Goal: Find specific page/section: Find specific page/section

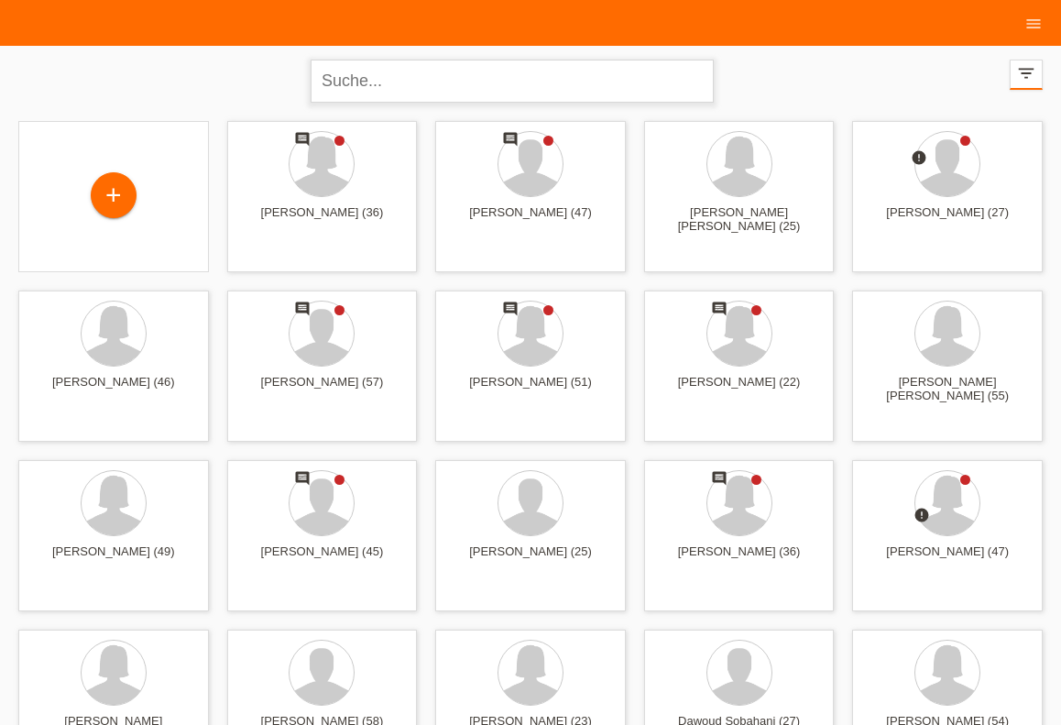
click at [358, 85] on input "text" at bounding box center [512, 81] width 403 height 43
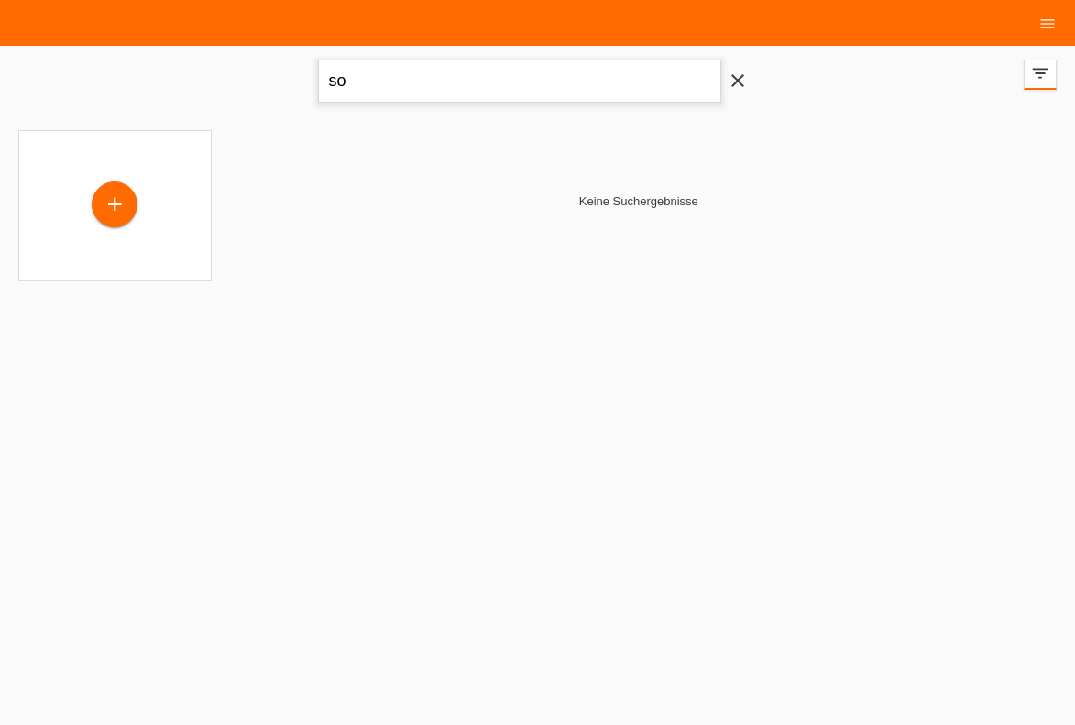
type input "s"
type input "thuvarakan"
click at [734, 86] on icon "close" at bounding box center [738, 81] width 22 height 22
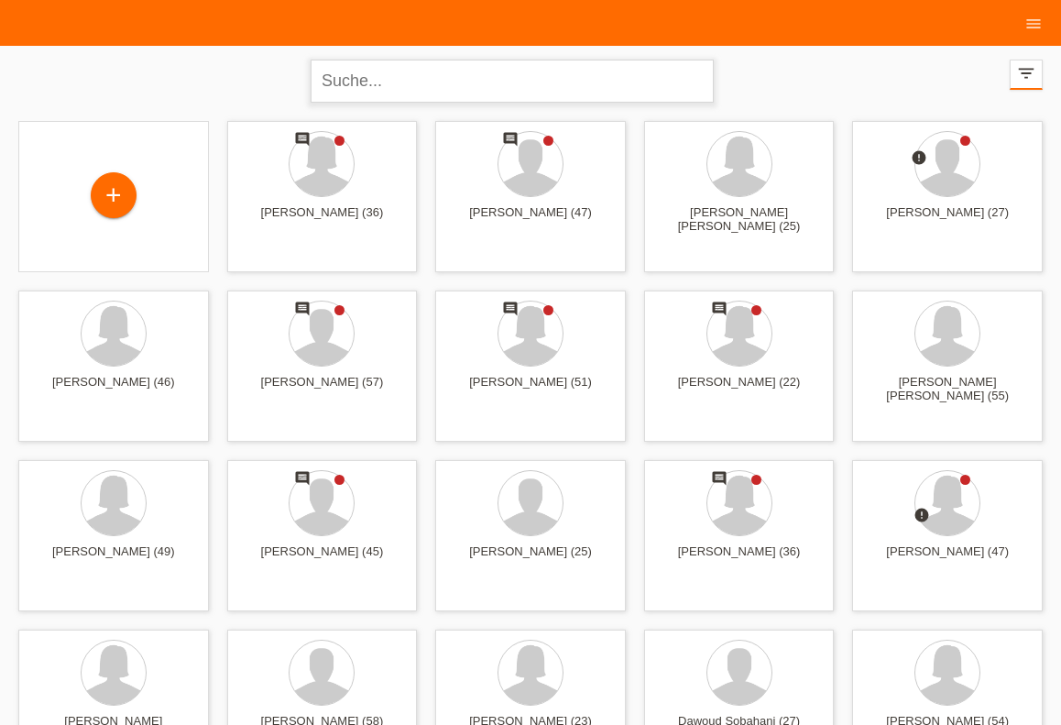
paste input "0799451147"
type input "0799451147"
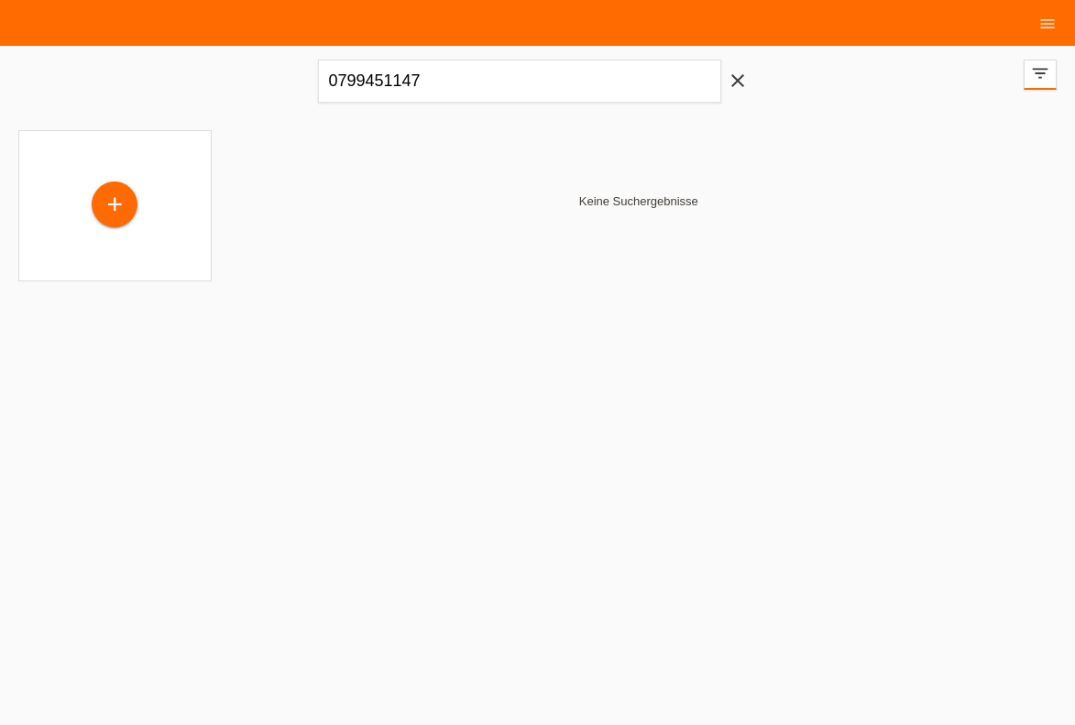
click at [747, 91] on icon "close" at bounding box center [738, 81] width 22 height 22
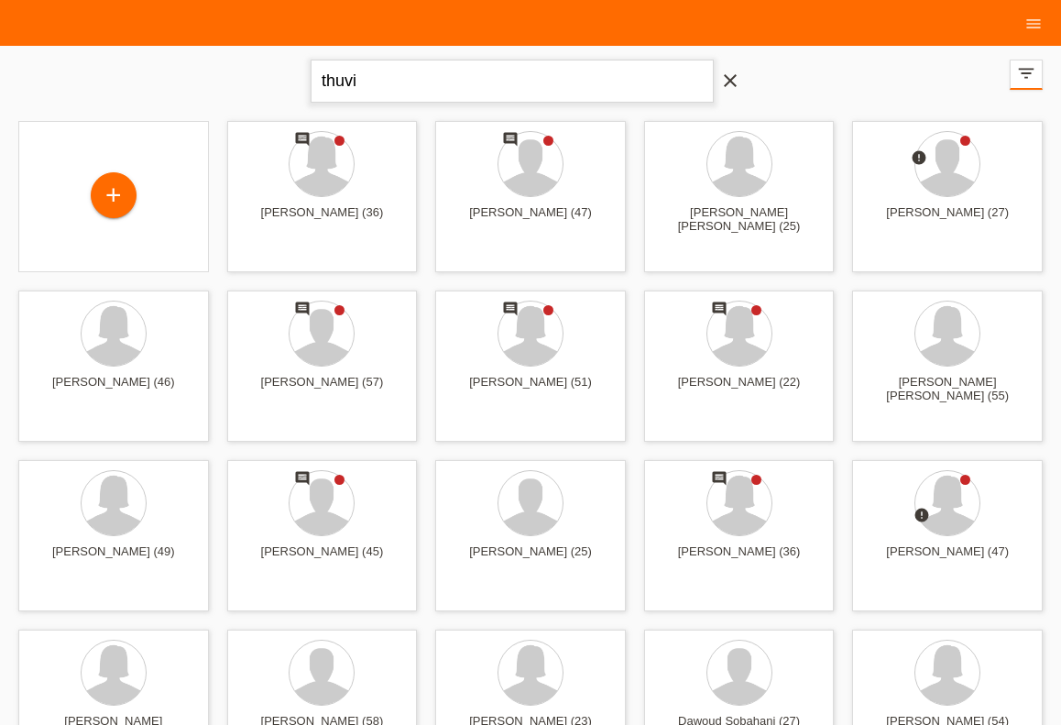
type input "thuvi"
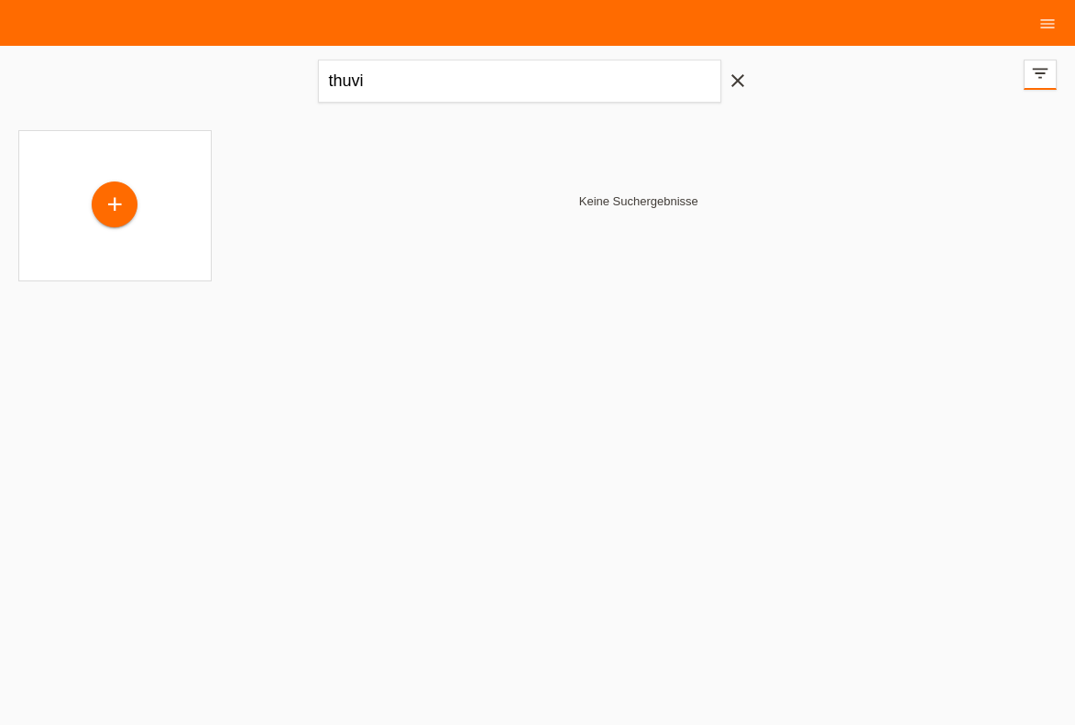
click at [745, 86] on icon "close" at bounding box center [738, 81] width 22 height 22
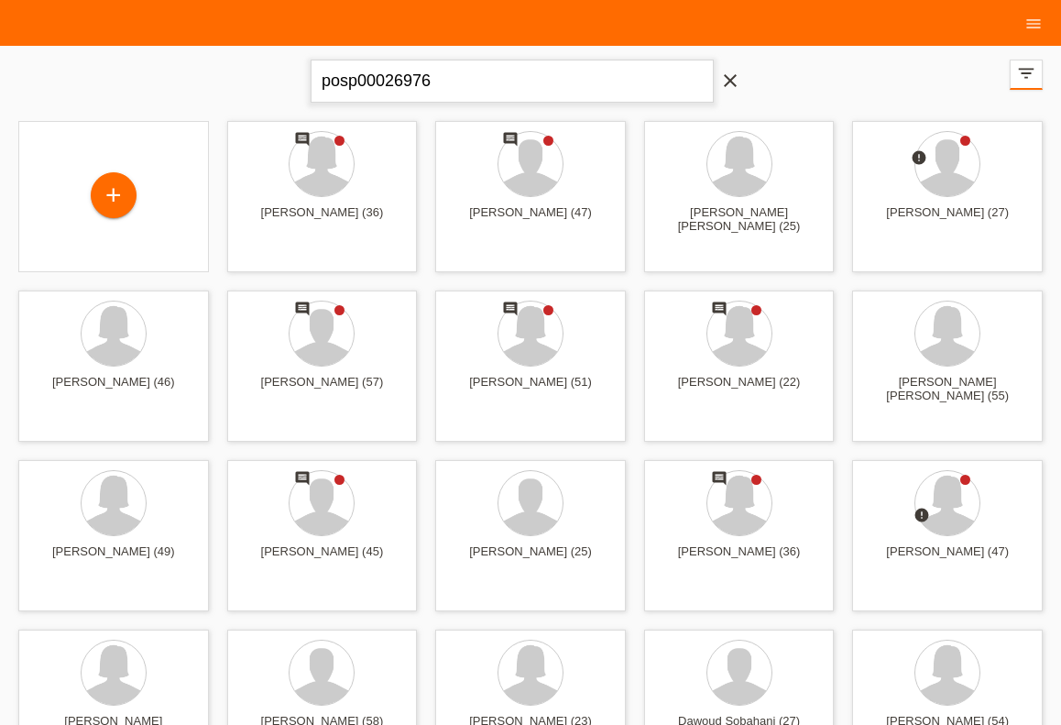
type input "posp00026976"
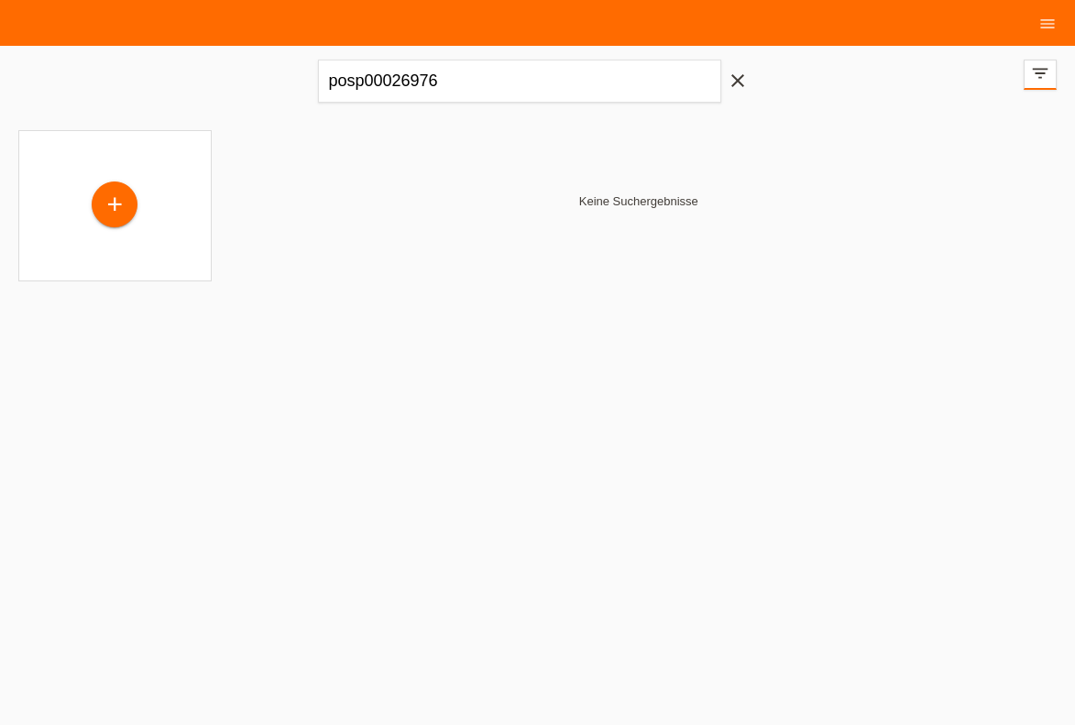
click at [739, 77] on icon "close" at bounding box center [738, 81] width 22 height 22
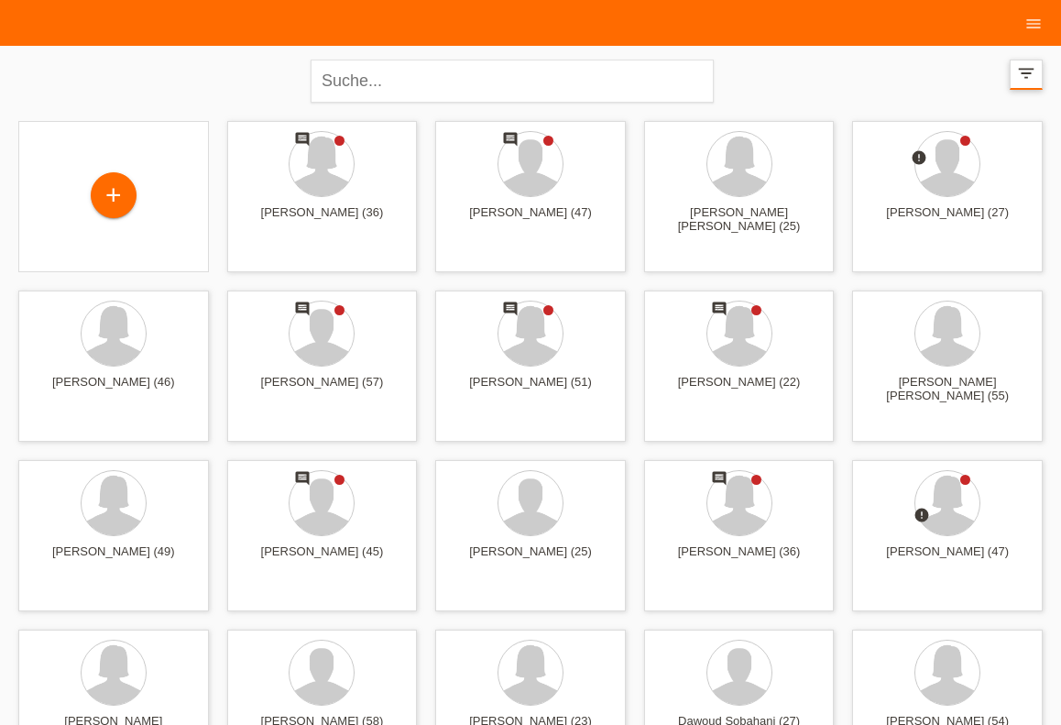
click at [1036, 66] on div "filter_list" at bounding box center [1026, 75] width 33 height 30
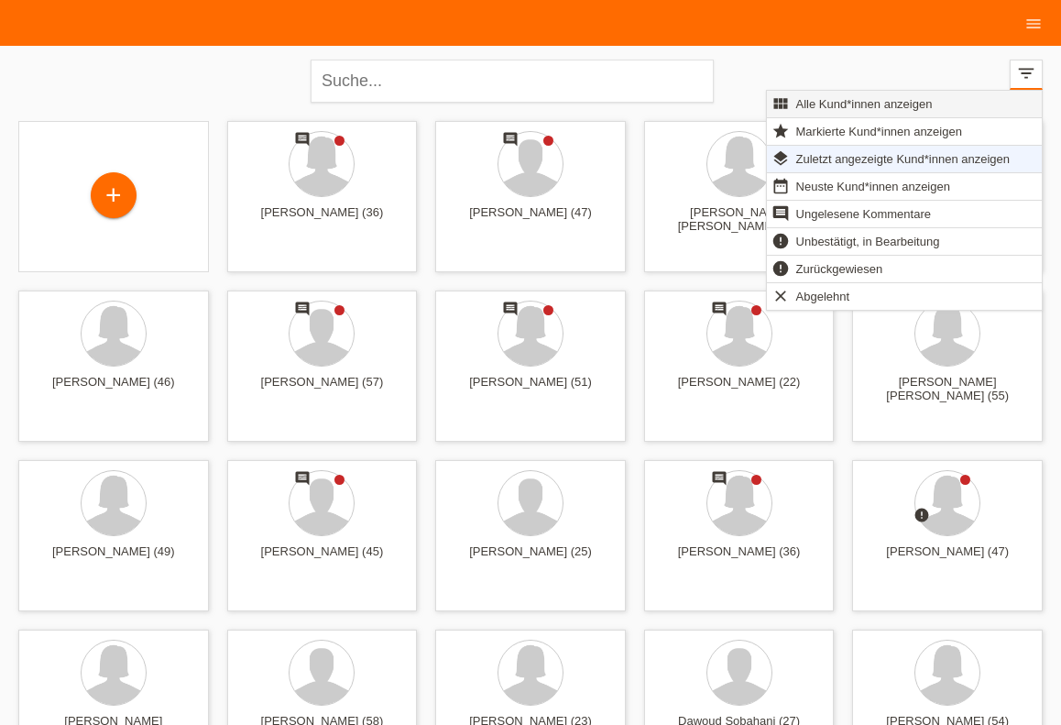
click at [903, 96] on span "Alle Kund*innen anzeigen" at bounding box center [864, 104] width 142 height 22
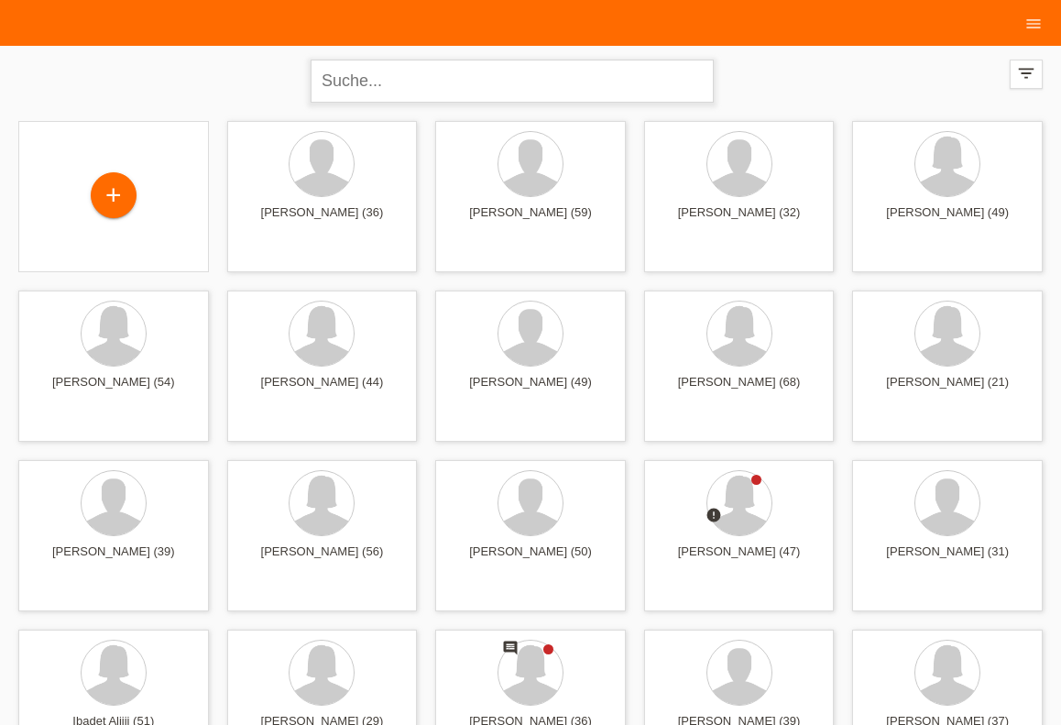
click at [584, 79] on input "text" at bounding box center [512, 81] width 403 height 43
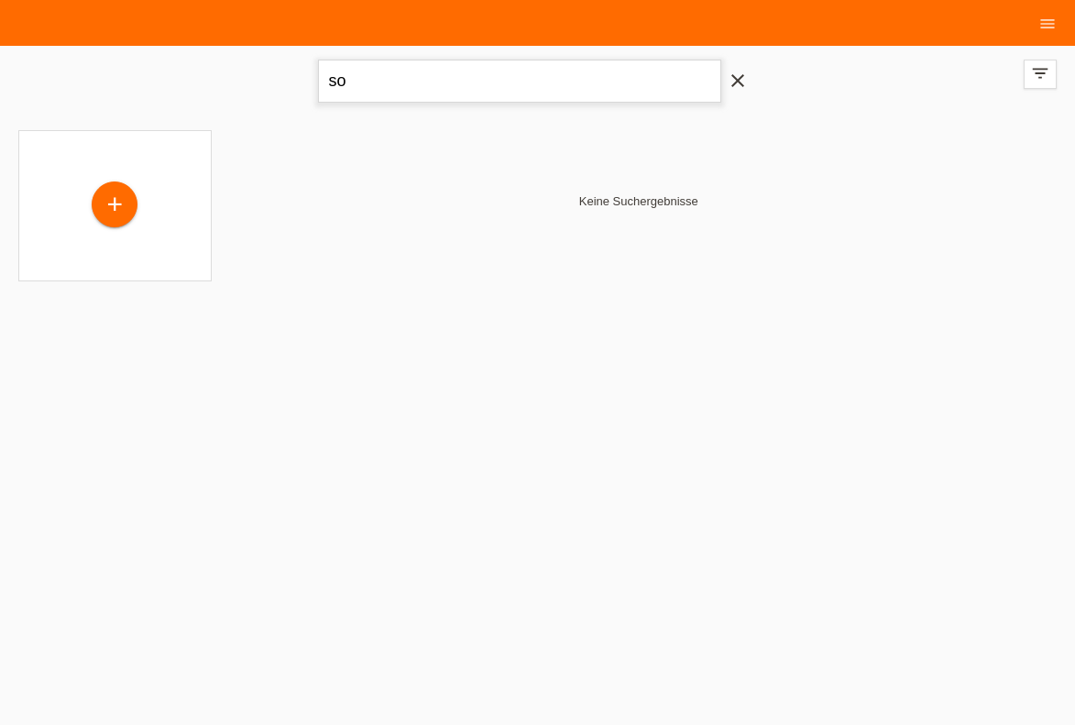
type input "s"
drag, startPoint x: 435, startPoint y: 86, endPoint x: 214, endPoint y: 76, distance: 221.0
click at [318, 78] on input "somasekaran" at bounding box center [519, 81] width 403 height 43
type input "thuvarakan"
click at [1055, 22] on icon "menu" at bounding box center [1047, 24] width 18 height 18
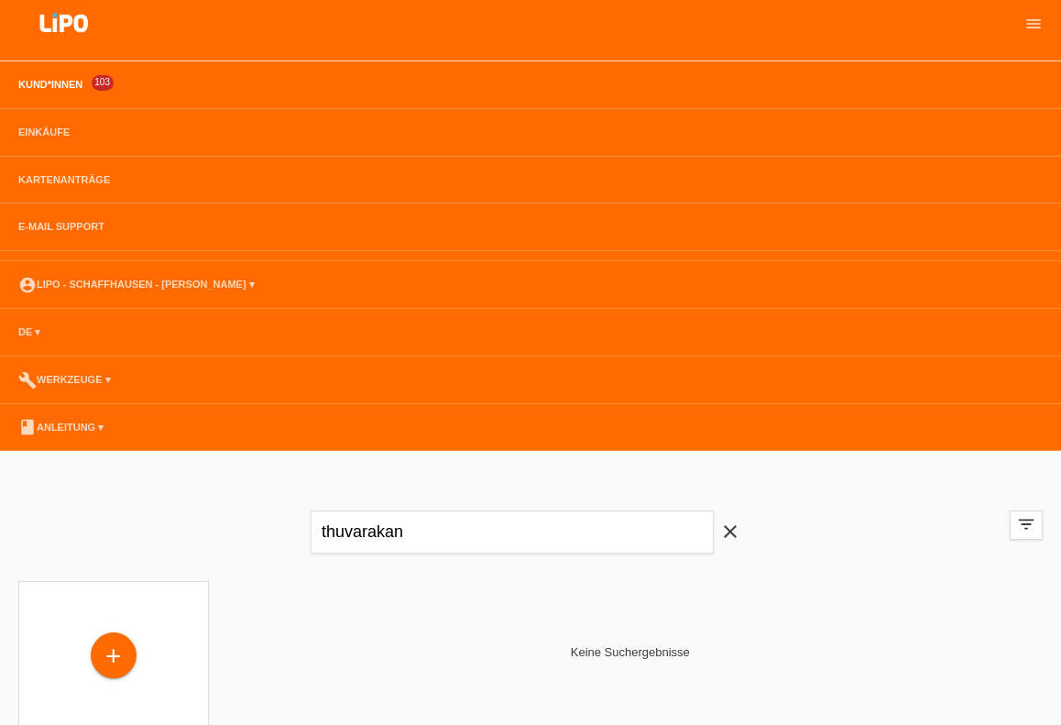
click at [67, 84] on link "Kund*innen" at bounding box center [50, 84] width 82 height 11
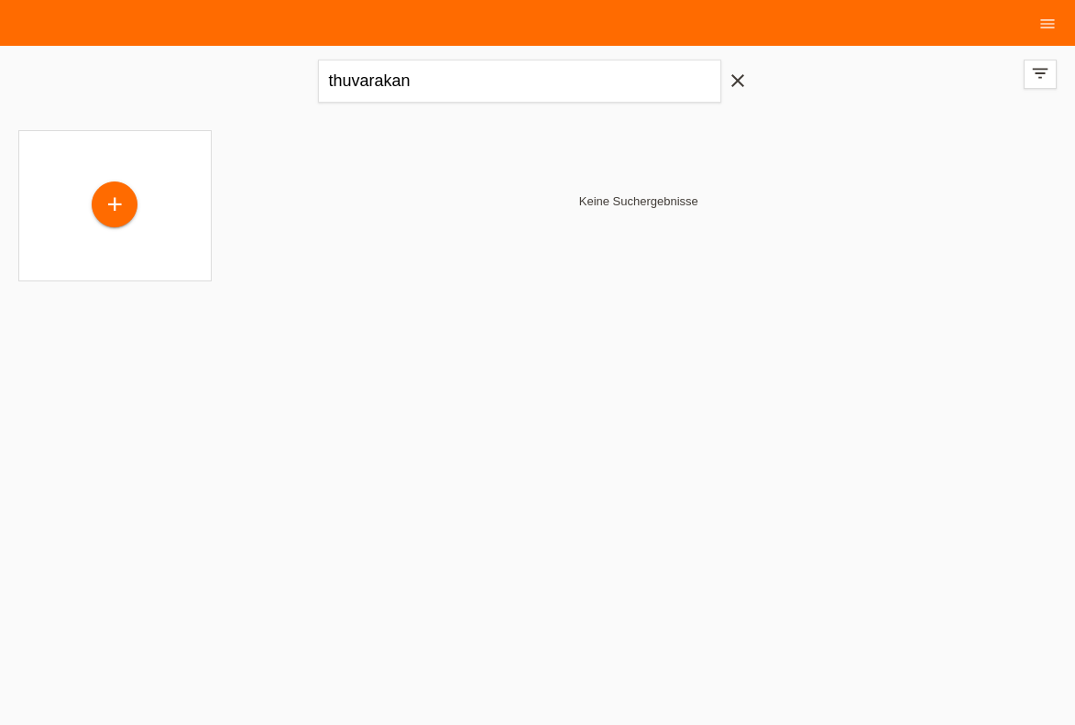
click at [737, 82] on icon "close" at bounding box center [738, 81] width 22 height 22
click at [1047, 74] on icon "filter_list" at bounding box center [1040, 73] width 20 height 20
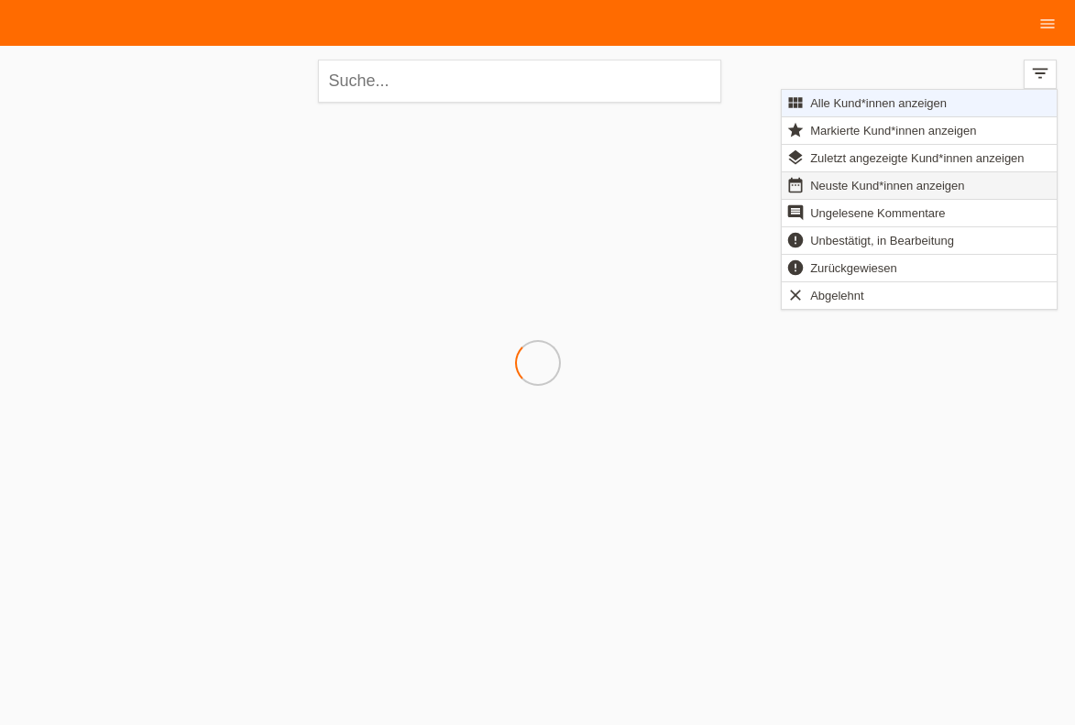
click at [900, 191] on span "Neuste Kund*innen anzeigen" at bounding box center [886, 185] width 159 height 22
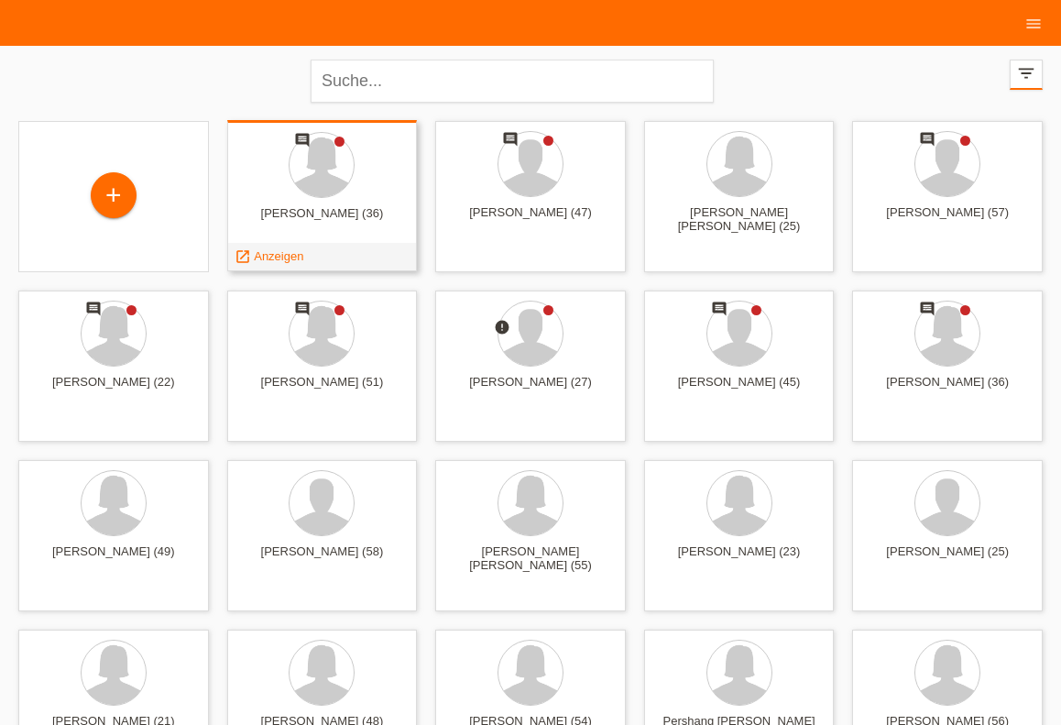
click at [253, 216] on div "[PERSON_NAME] (36)" at bounding box center [322, 220] width 161 height 29
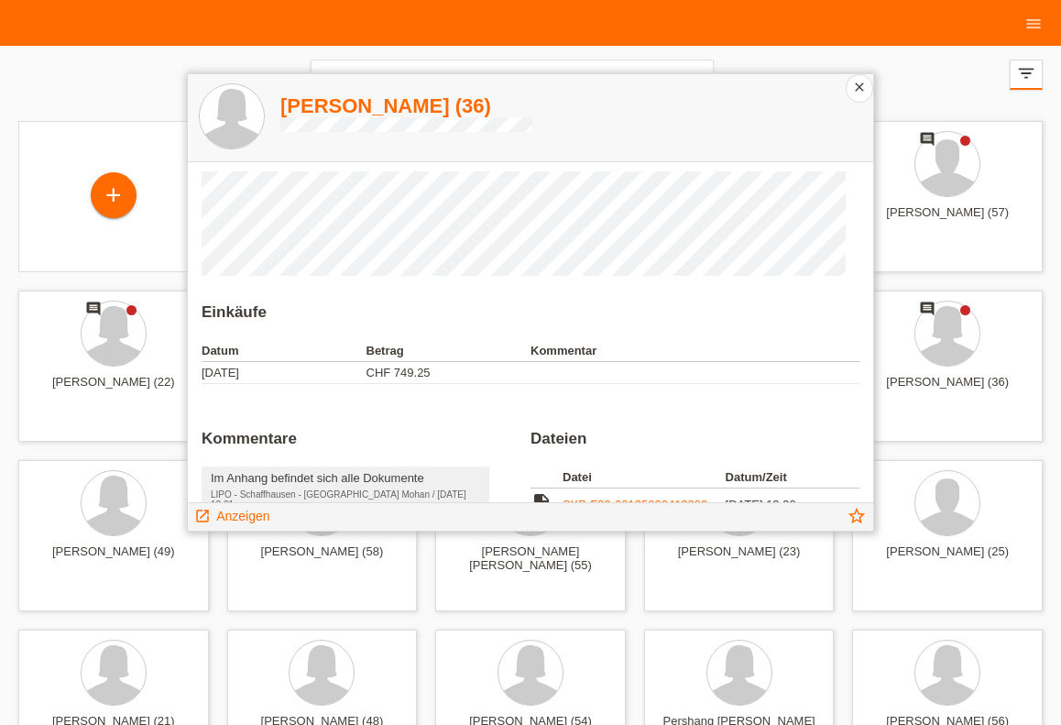
click at [863, 94] on icon "close" at bounding box center [859, 87] width 15 height 15
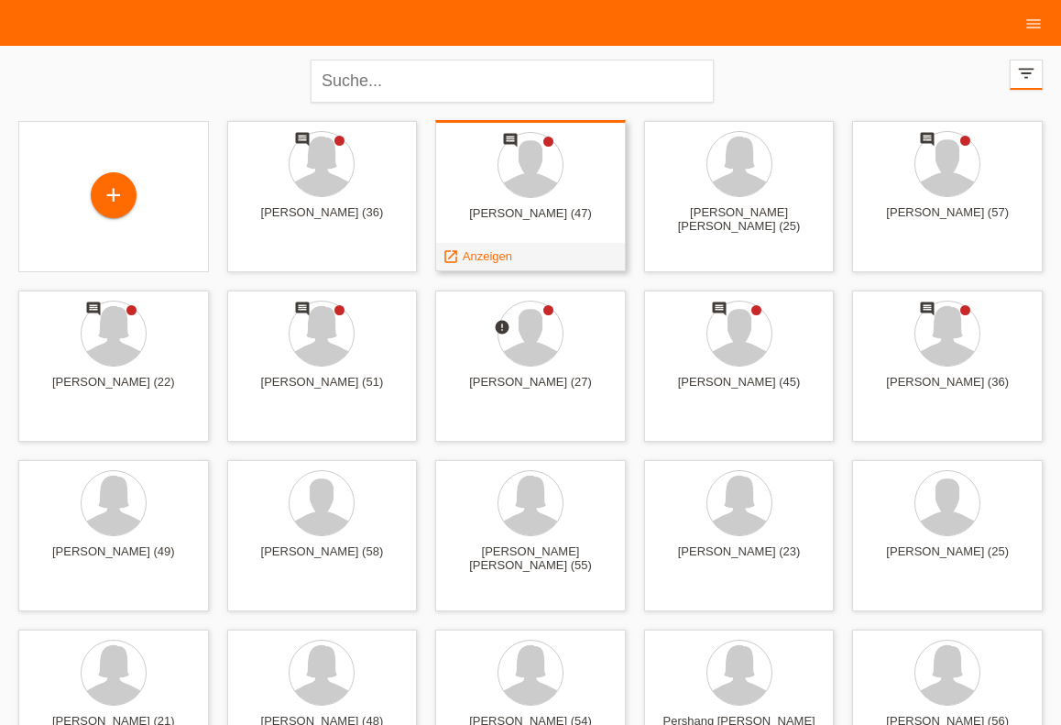
click at [505, 196] on div at bounding box center [530, 166] width 161 height 69
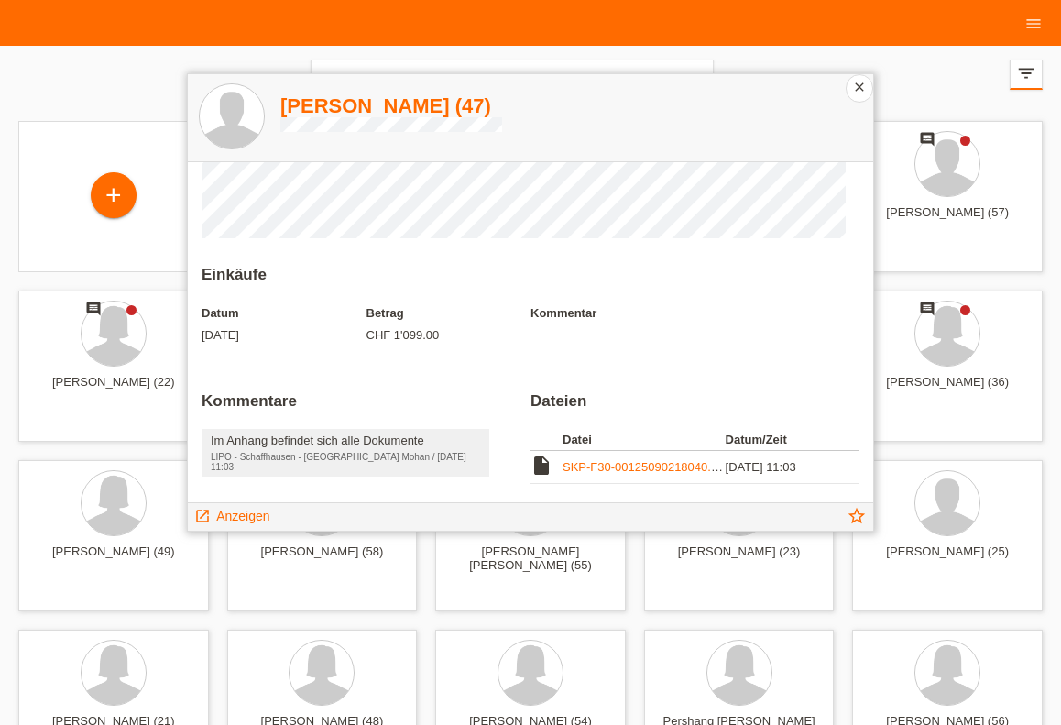
scroll to position [41, 0]
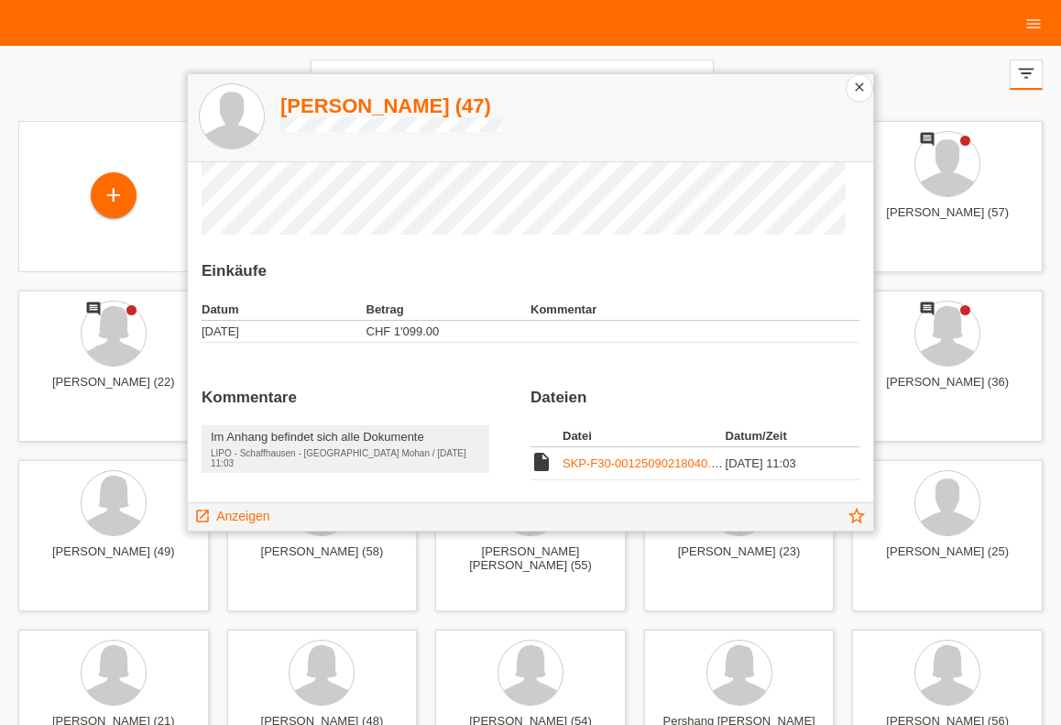
click at [858, 92] on icon "close" at bounding box center [859, 87] width 15 height 15
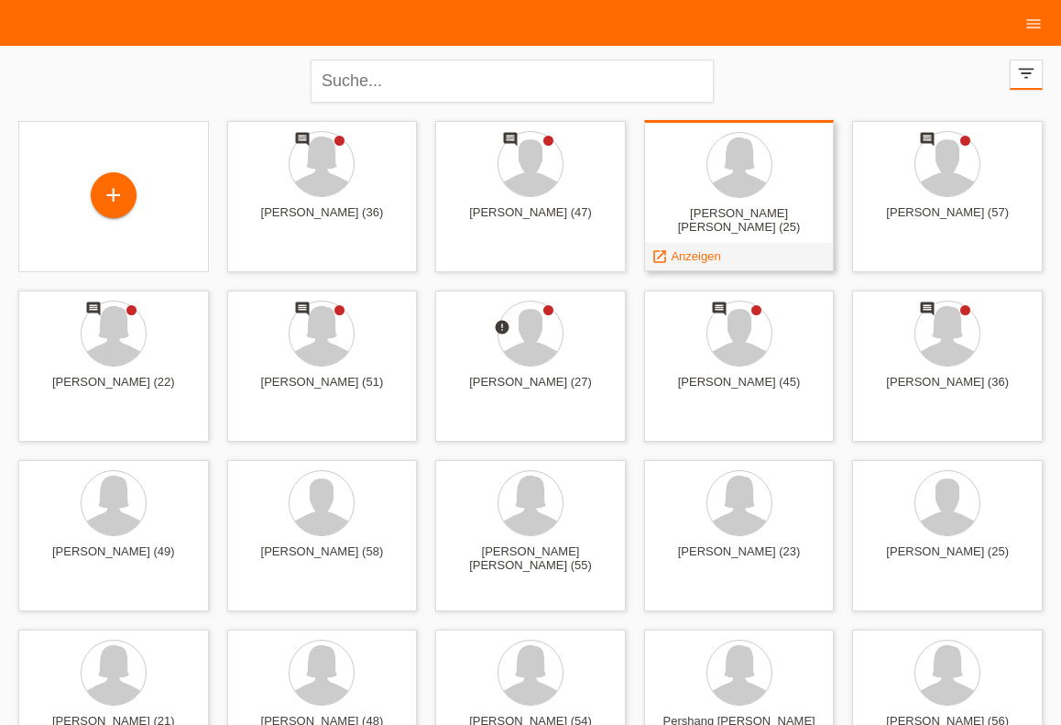
click at [781, 169] on div at bounding box center [739, 166] width 161 height 69
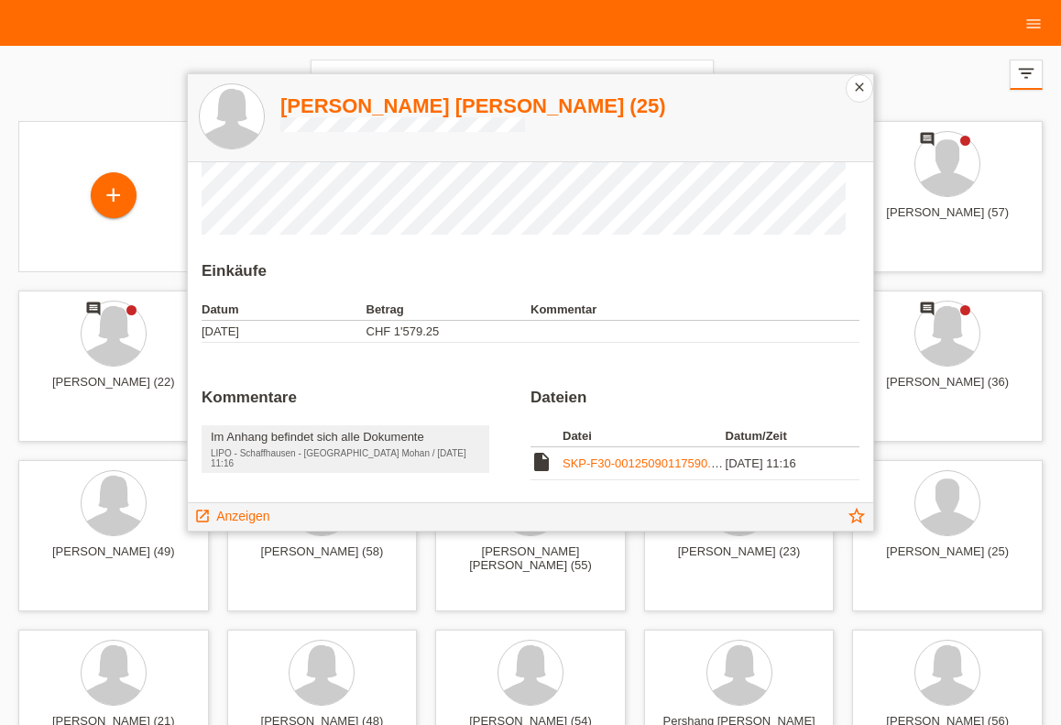
click at [853, 86] on icon "close" at bounding box center [859, 87] width 15 height 15
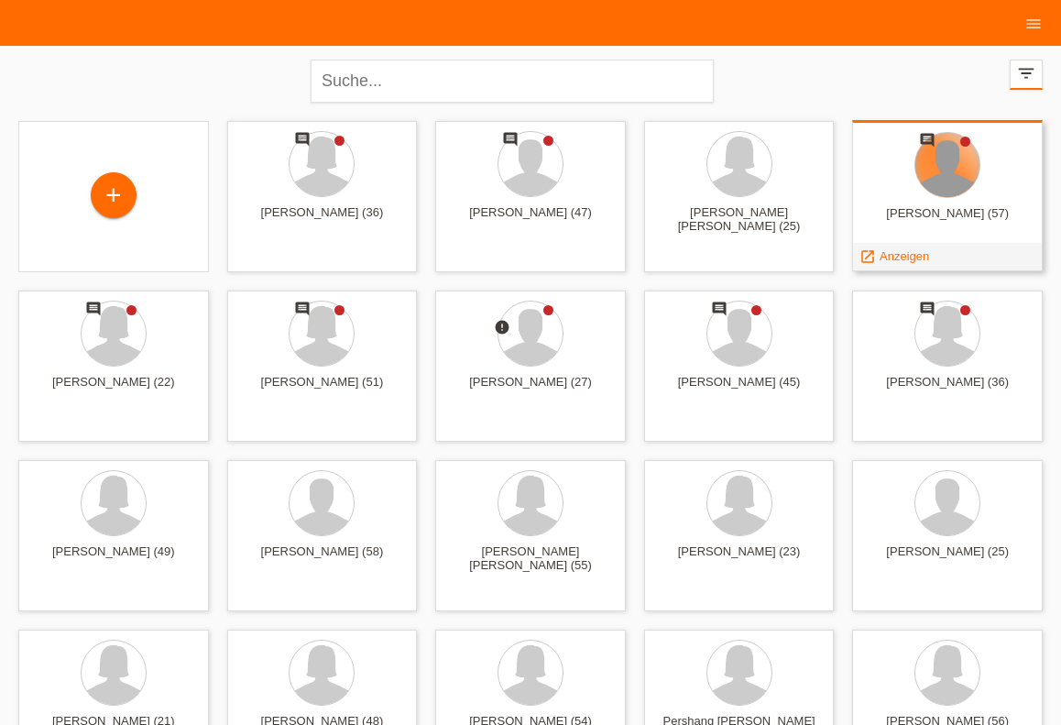
click at [941, 176] on div at bounding box center [947, 165] width 64 height 64
click at [943, 177] on div at bounding box center [947, 165] width 64 height 64
click at [906, 257] on span "Anzeigen" at bounding box center [903, 256] width 49 height 14
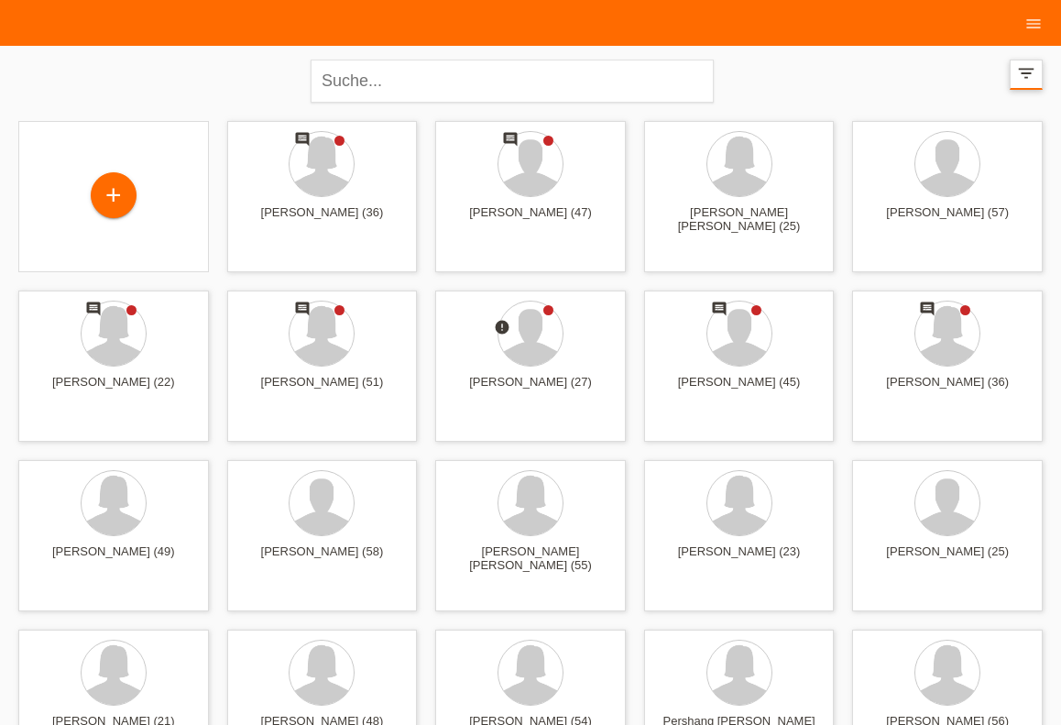
click at [1023, 79] on icon "filter_list" at bounding box center [1026, 73] width 20 height 20
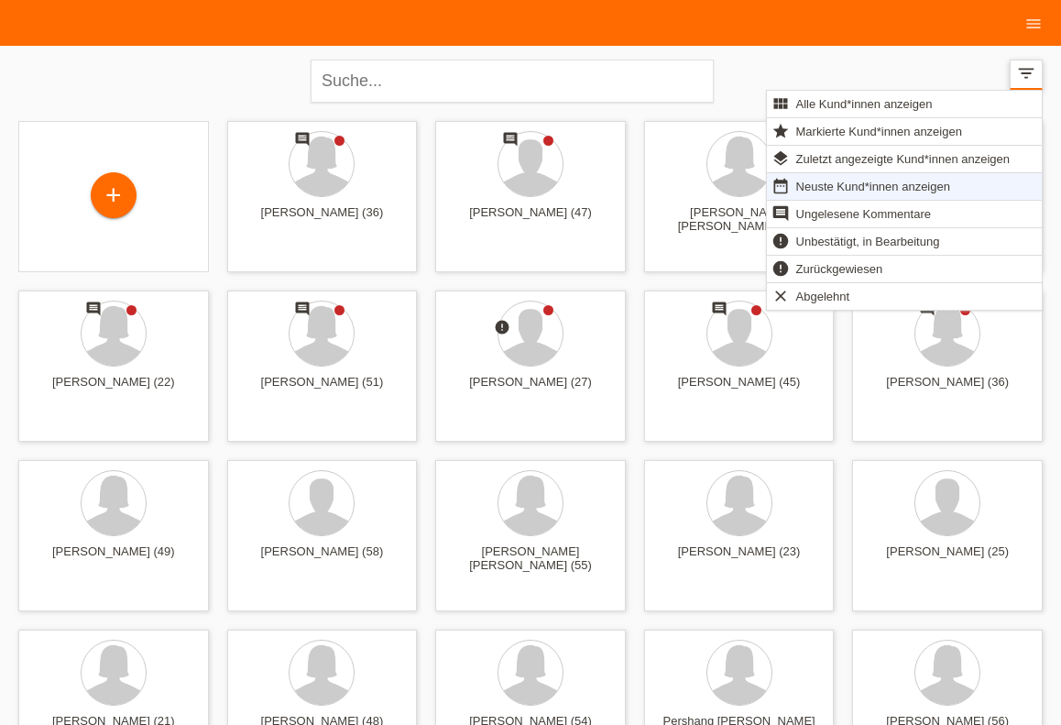
click at [1023, 79] on icon "filter_list" at bounding box center [1026, 73] width 20 height 20
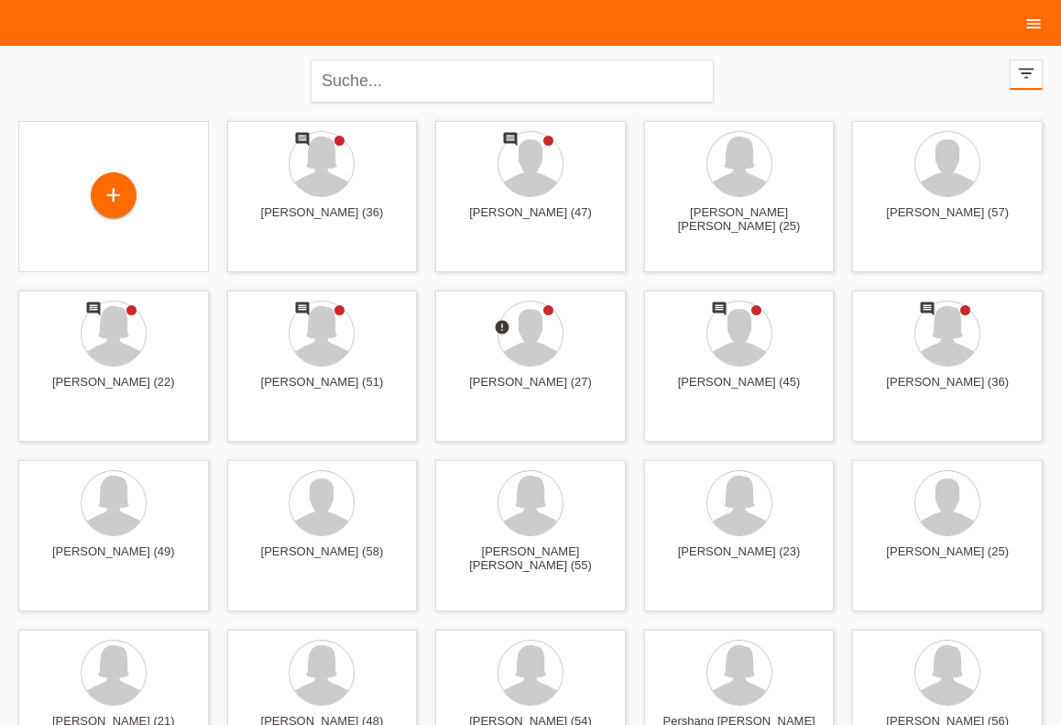
click at [1028, 27] on icon "menu" at bounding box center [1033, 24] width 18 height 18
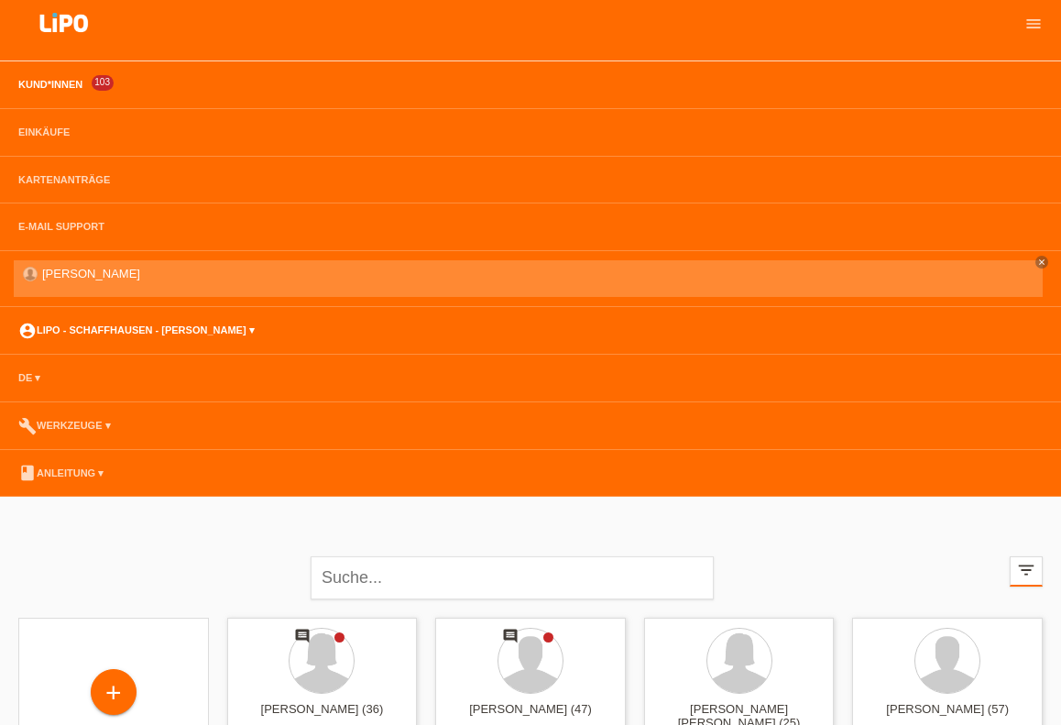
click at [96, 333] on link "account_circle LIPO - Schaffhausen - Lukas Idriss ▾" at bounding box center [136, 329] width 255 height 11
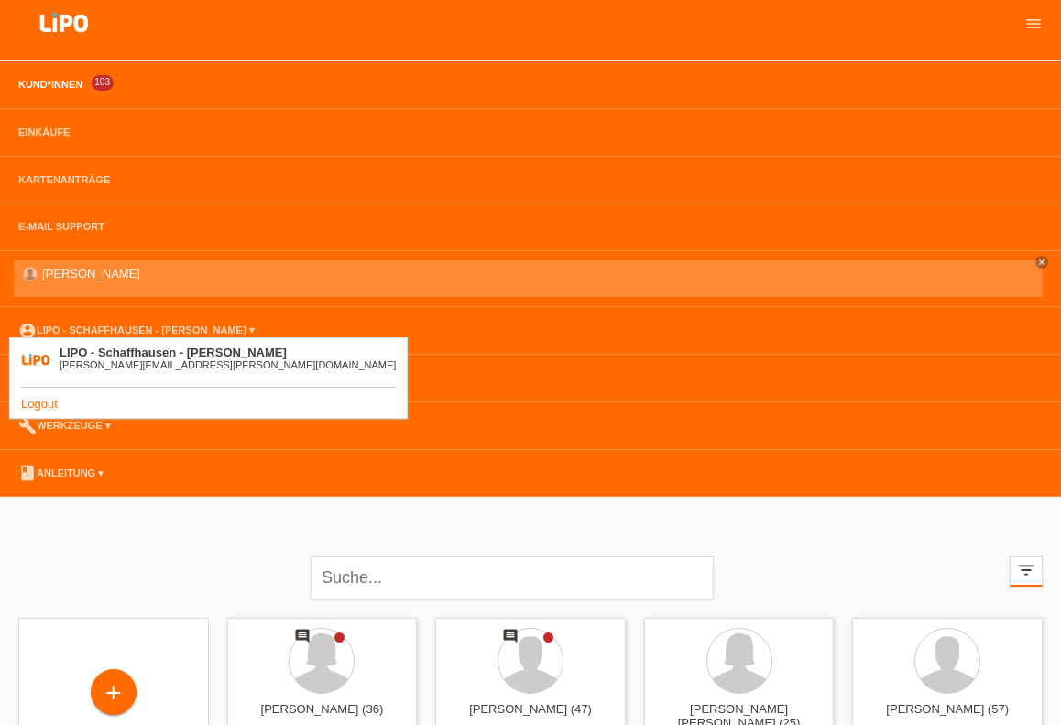
click at [119, 366] on div "[PERSON_NAME][EMAIL_ADDRESS][PERSON_NAME][DOMAIN_NAME]" at bounding box center [228, 364] width 336 height 11
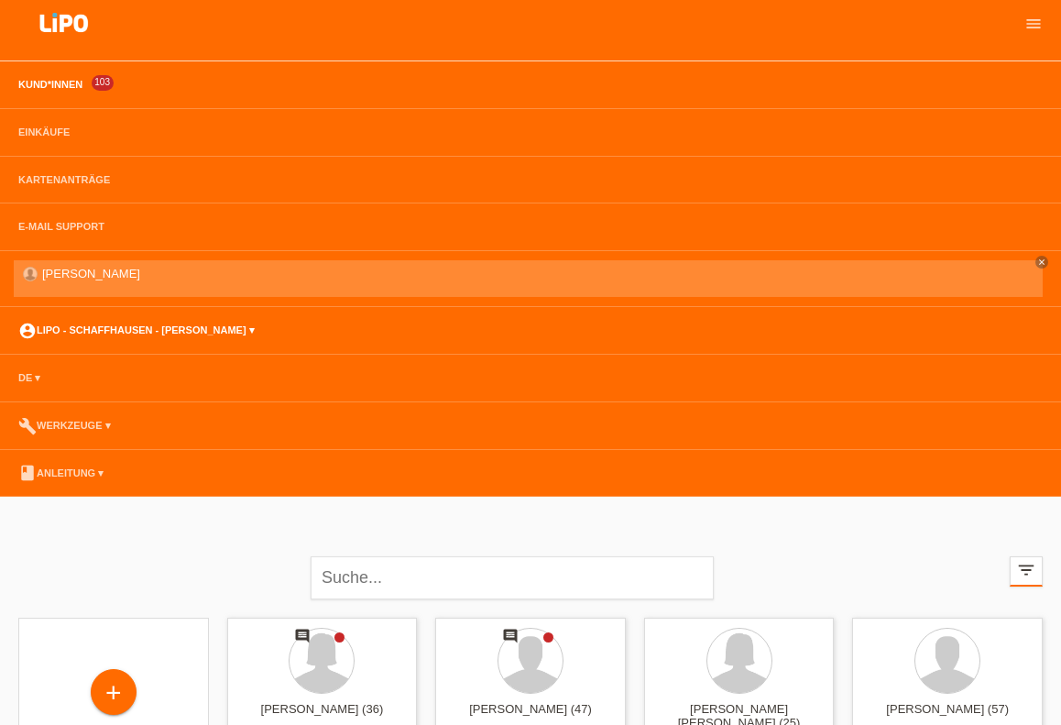
click at [224, 330] on link "account_circle LIPO - Schaffhausen - Lukas Idriss ▾" at bounding box center [136, 329] width 255 height 11
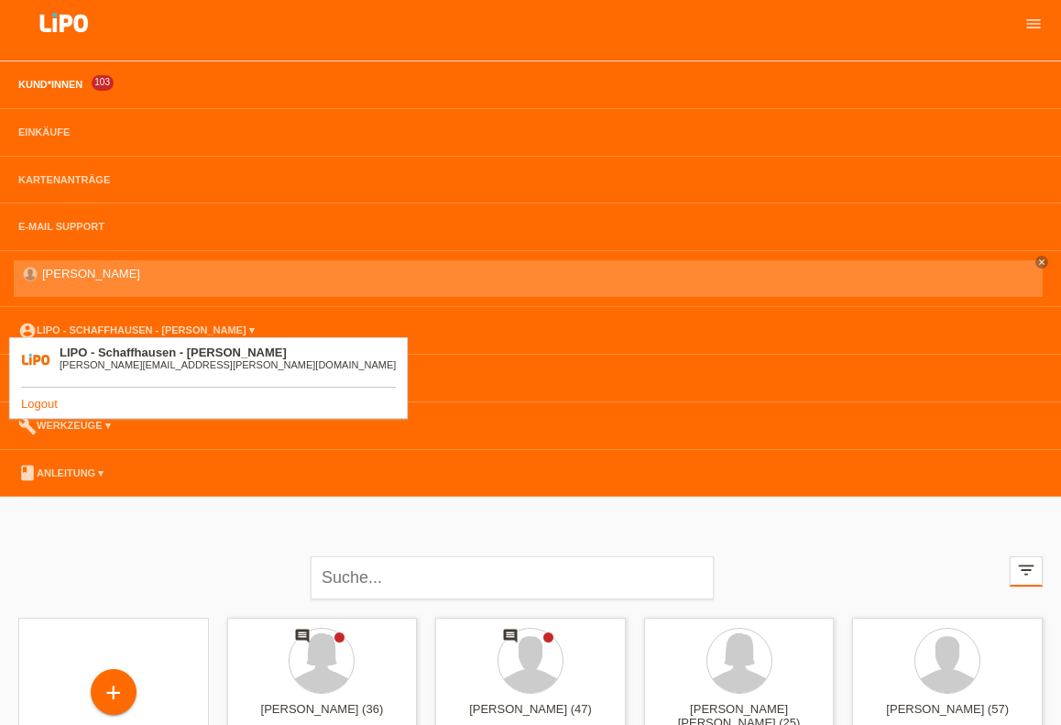
click at [17, 410] on div "LIPO - Schaffhausen - Lukas Idriss lukas.idriss@lipo.ch Logout" at bounding box center [208, 378] width 399 height 82
click at [27, 400] on link "Logout" at bounding box center [39, 404] width 37 height 14
